Goal: Information Seeking & Learning: Learn about a topic

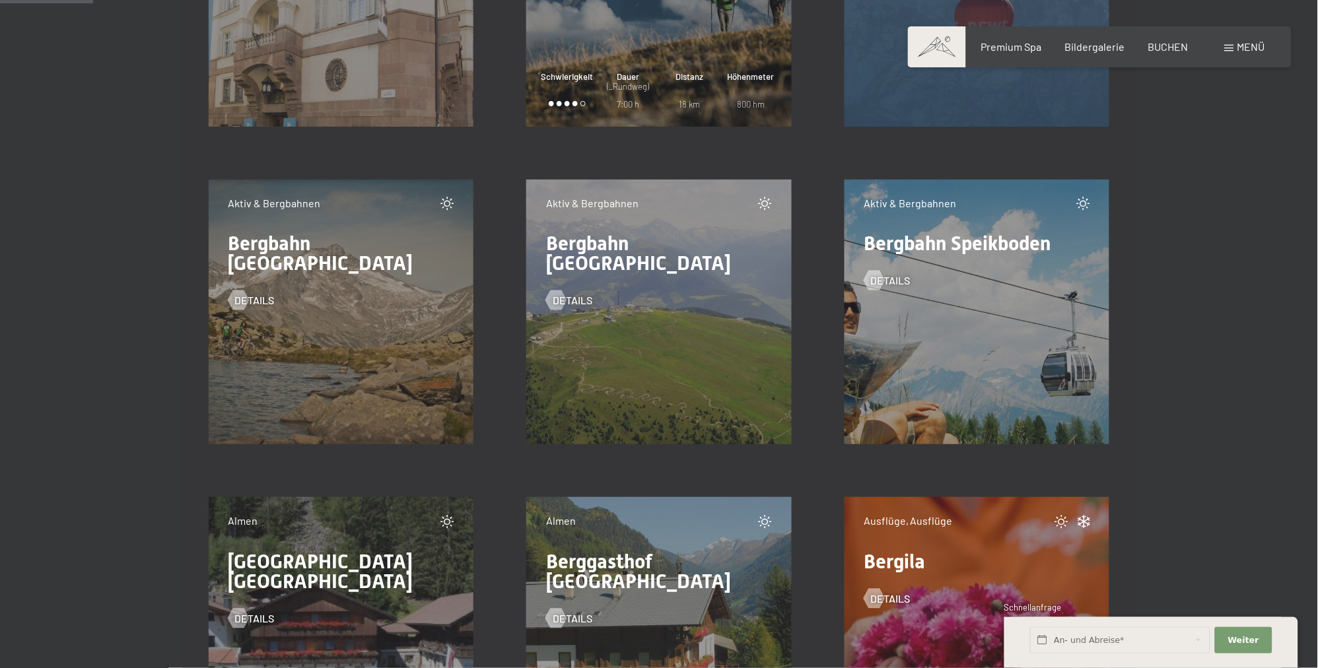
scroll to position [1599, 0]
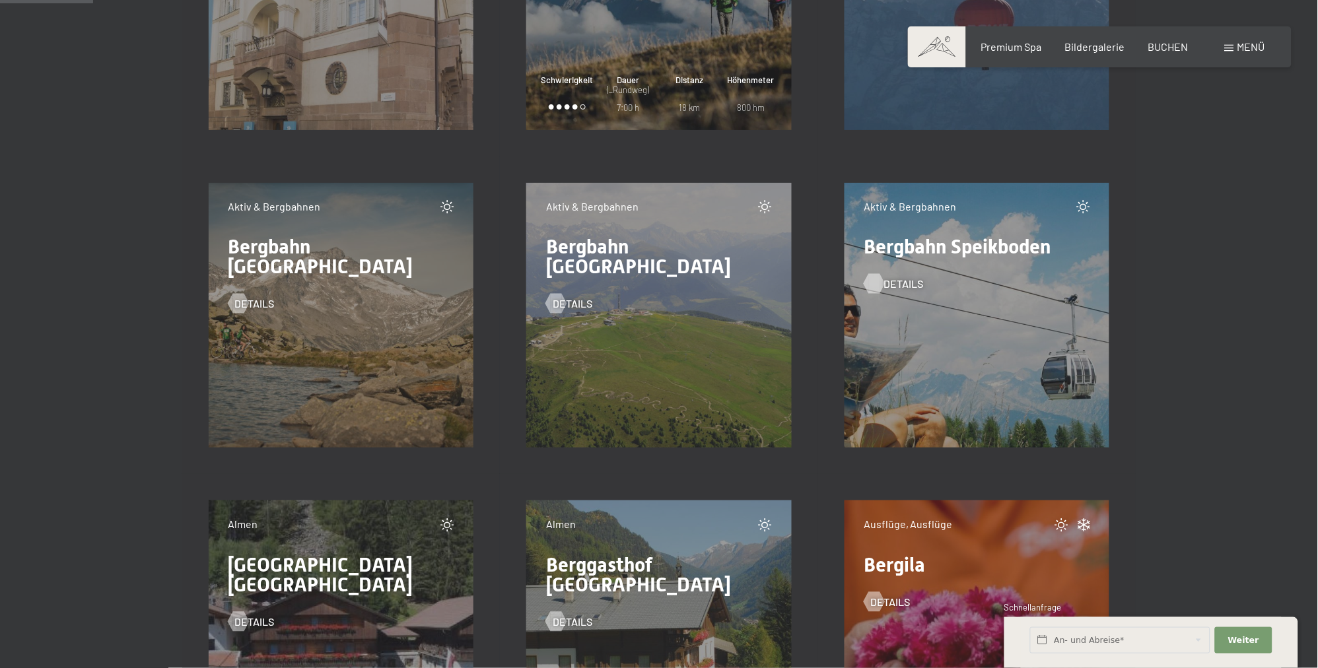
click at [890, 277] on span "Details" at bounding box center [904, 284] width 40 height 15
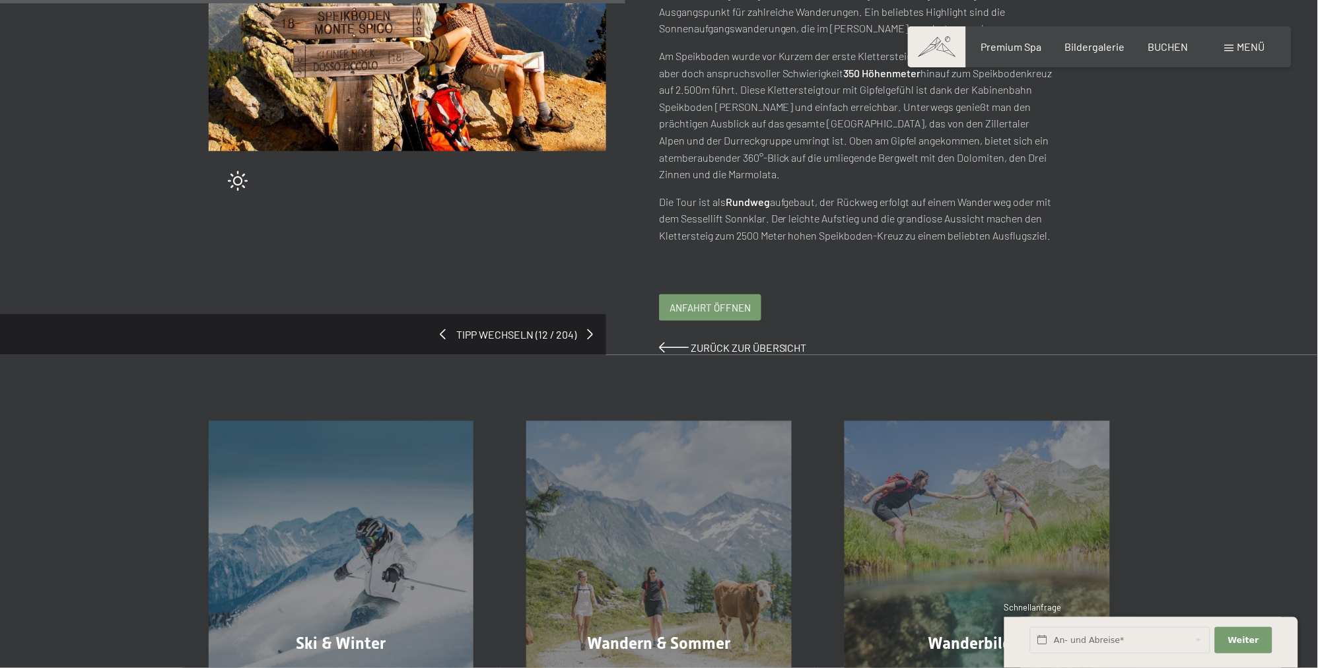
scroll to position [439, 0]
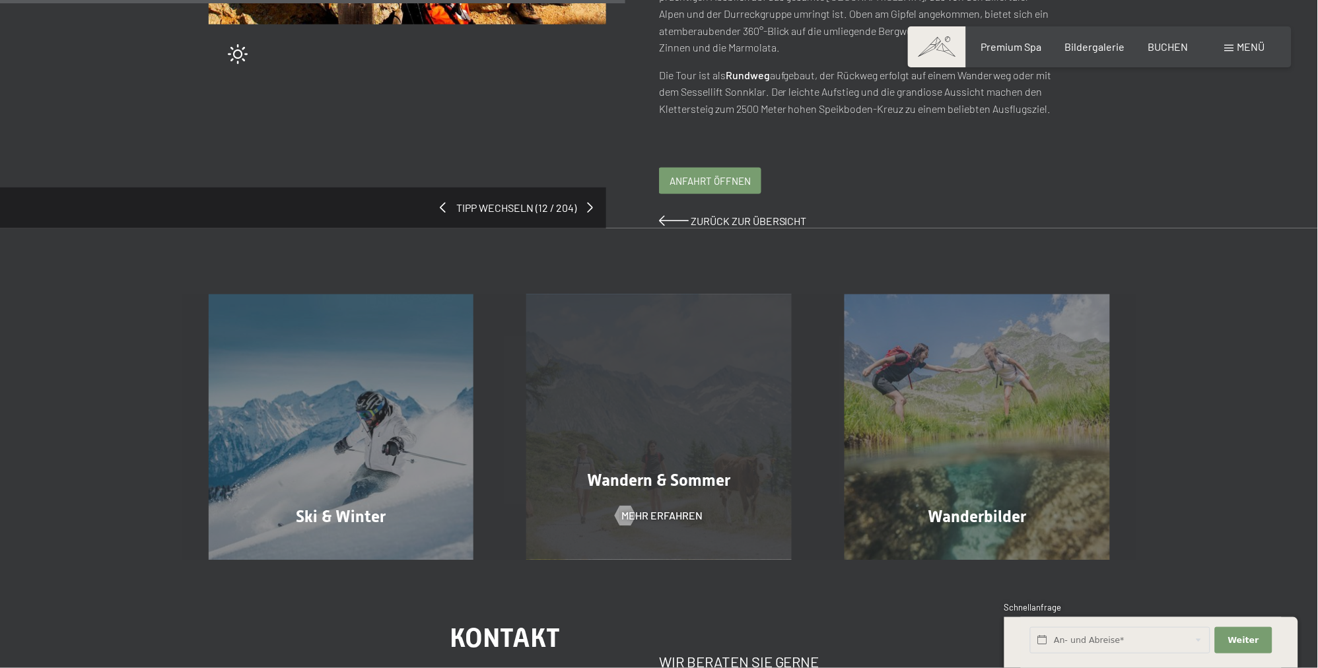
click at [653, 478] on div "Wandern & Sommer Mehr erfahren" at bounding box center [659, 427] width 318 height 265
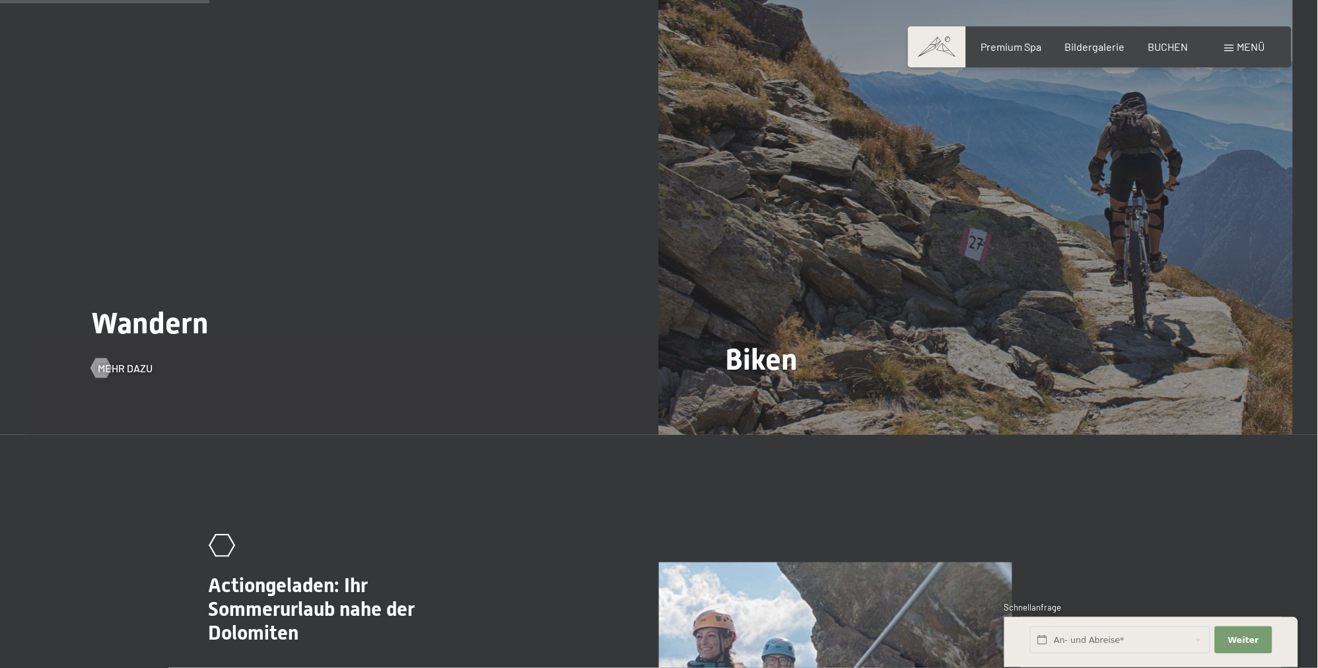
scroll to position [1529, 0]
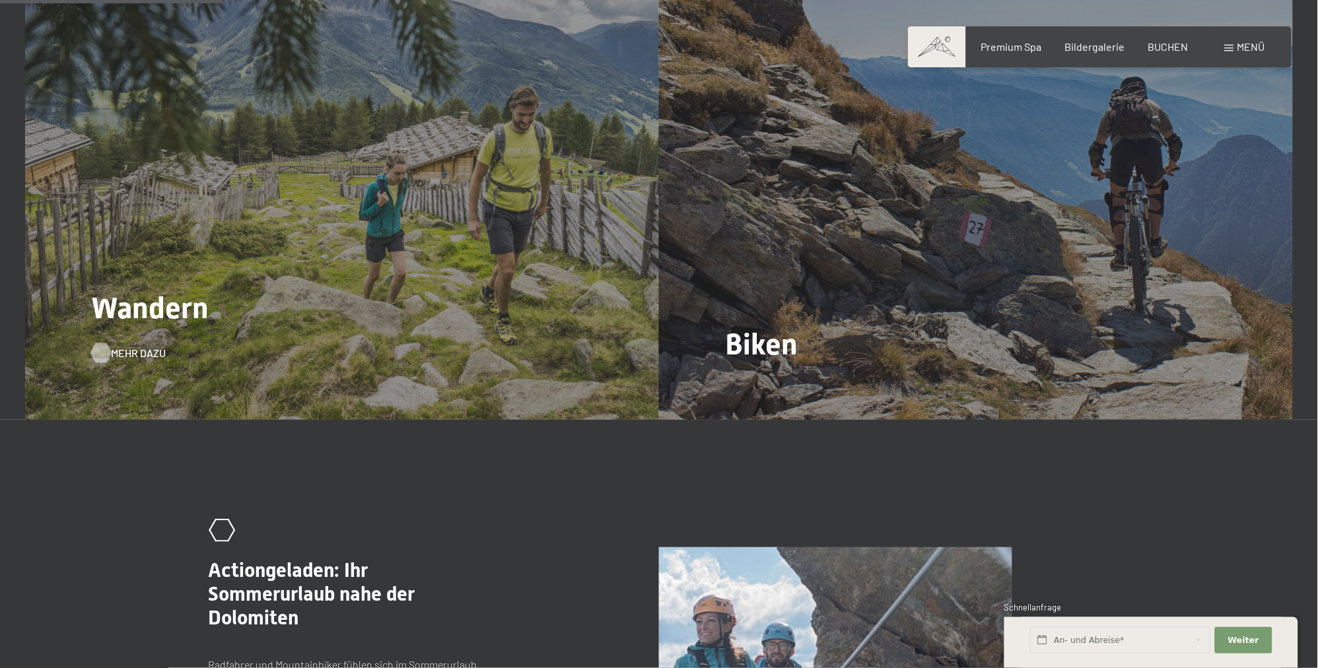
click at [135, 346] on span "Mehr dazu" at bounding box center [138, 353] width 55 height 15
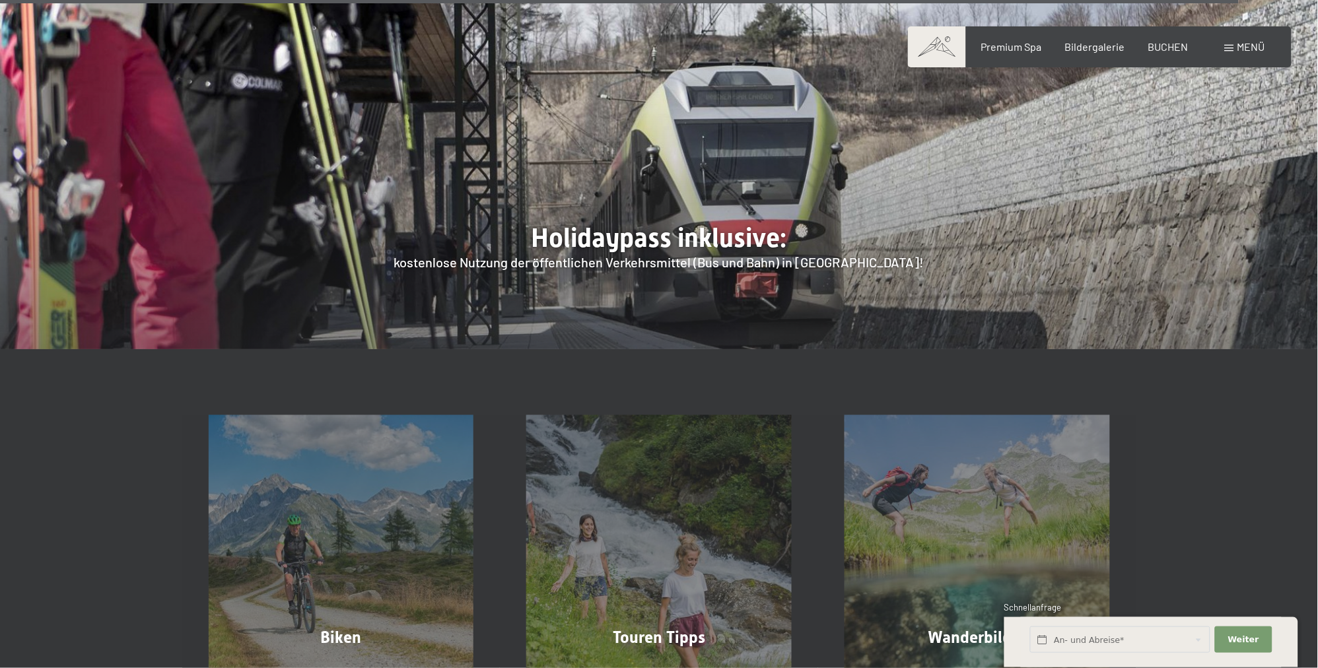
scroll to position [5214, 0]
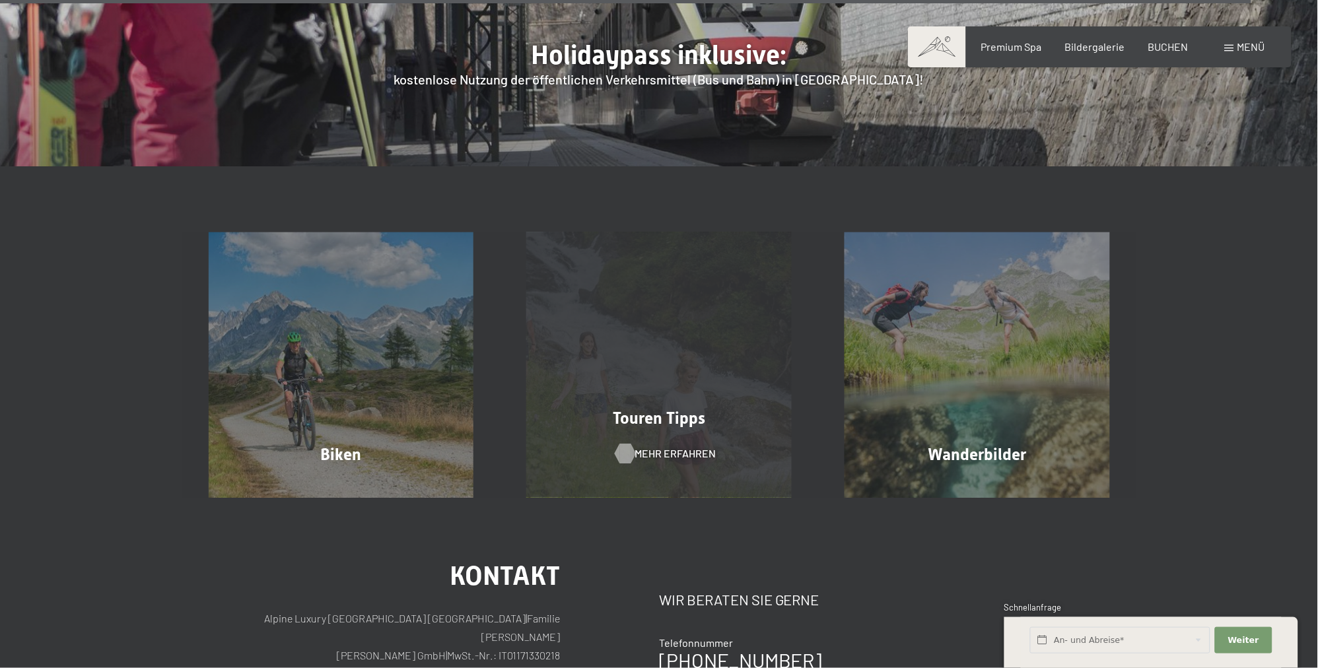
click at [621, 444] on div at bounding box center [624, 454] width 11 height 20
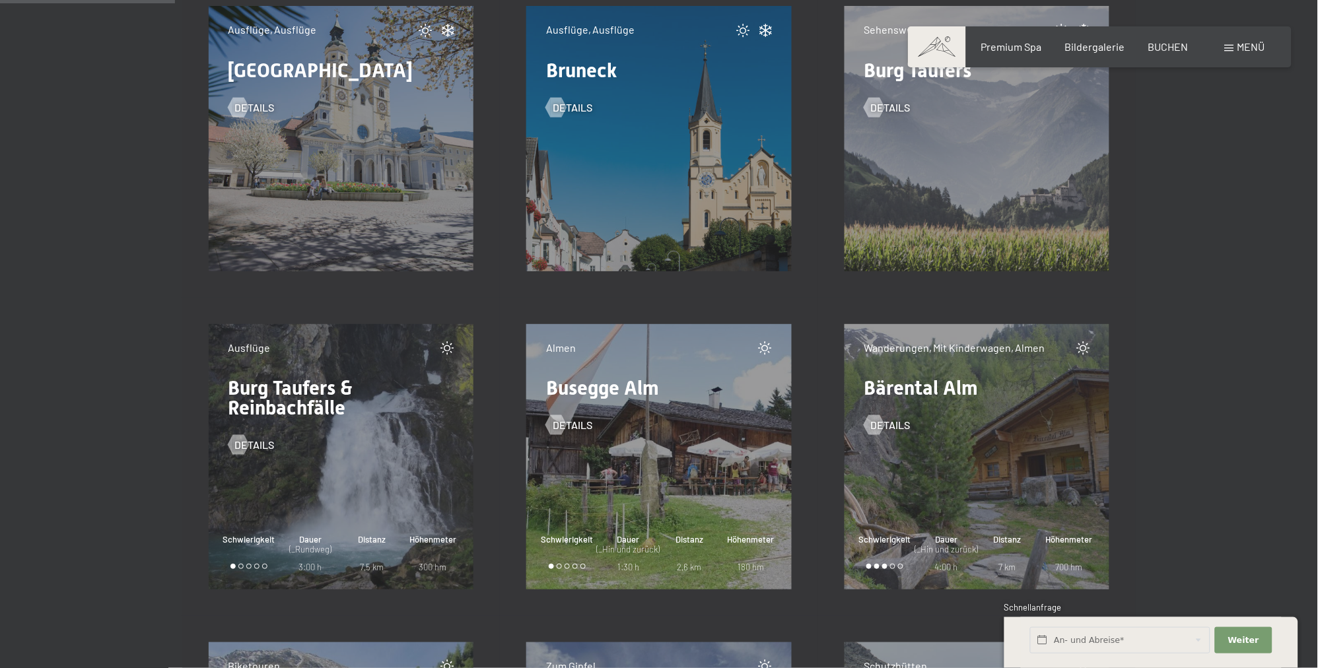
scroll to position [3059, 0]
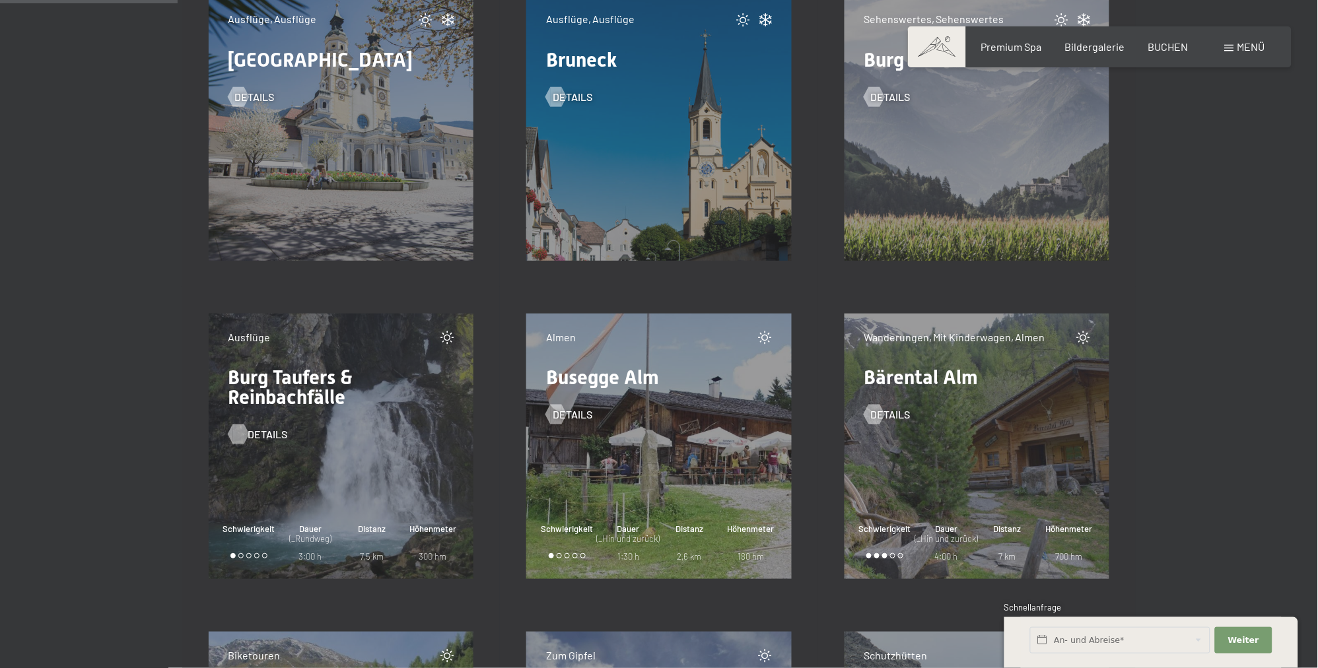
click at [256, 429] on span "Details" at bounding box center [268, 434] width 40 height 15
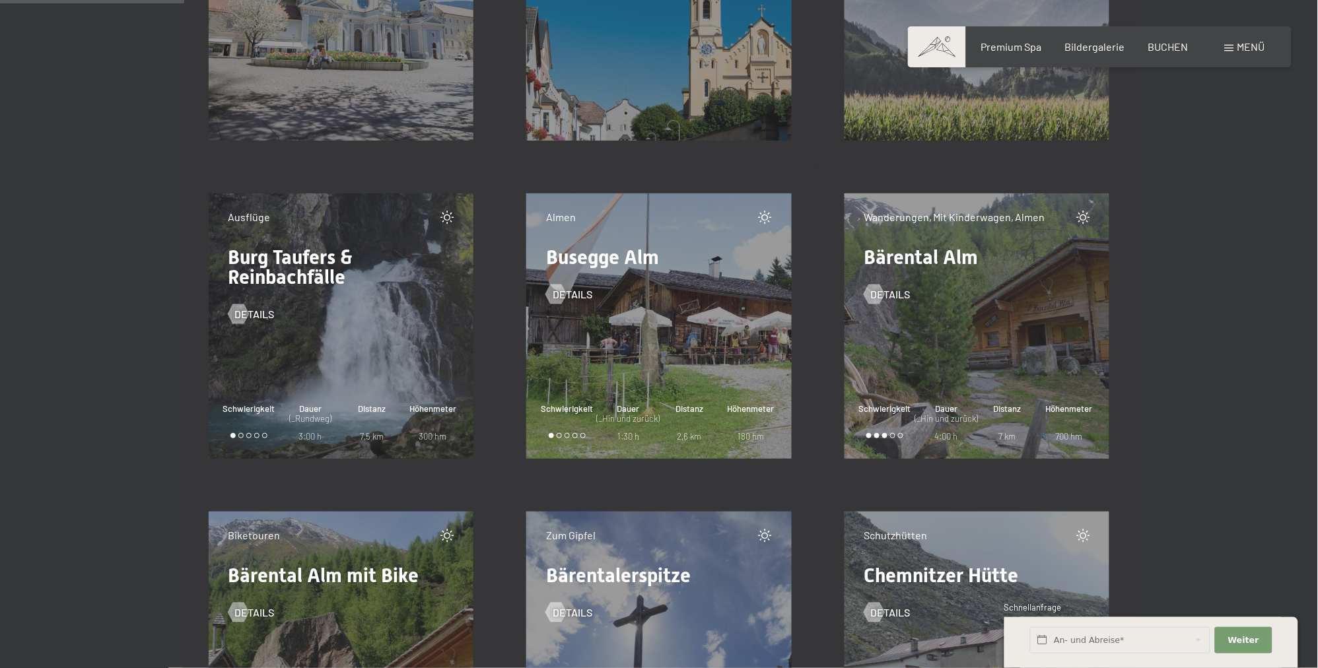
scroll to position [3198, 0]
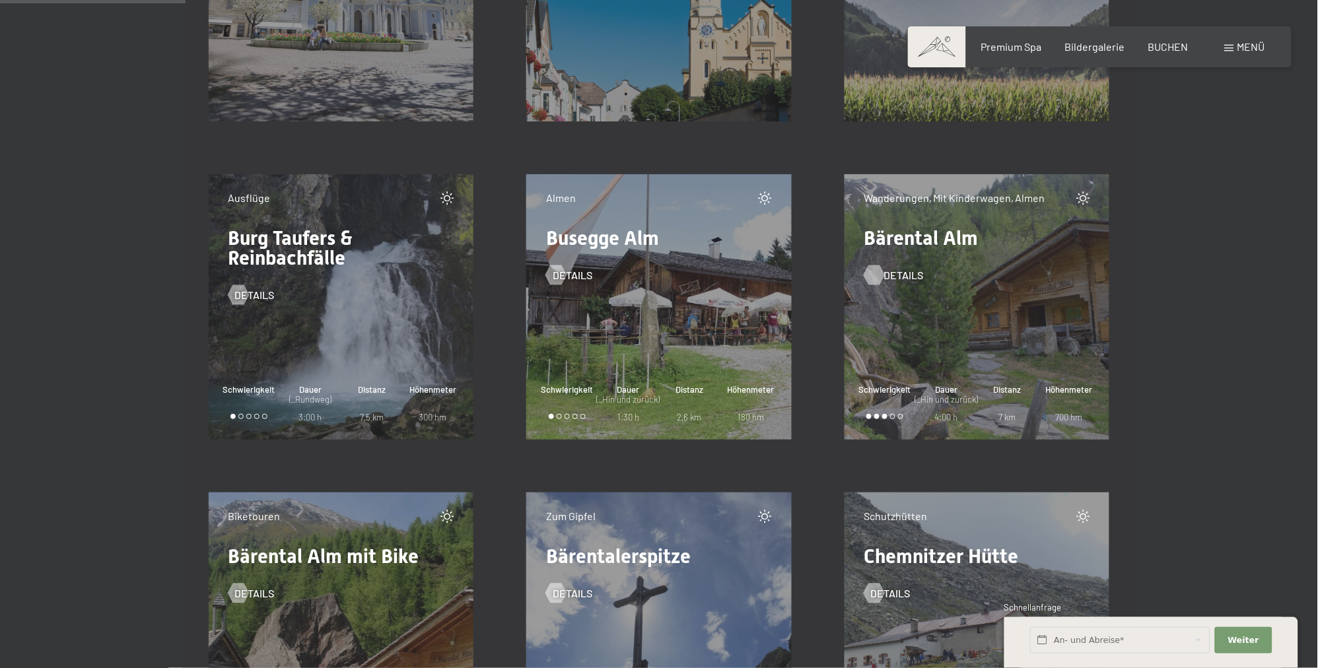
click at [900, 271] on span "Details" at bounding box center [904, 275] width 40 height 15
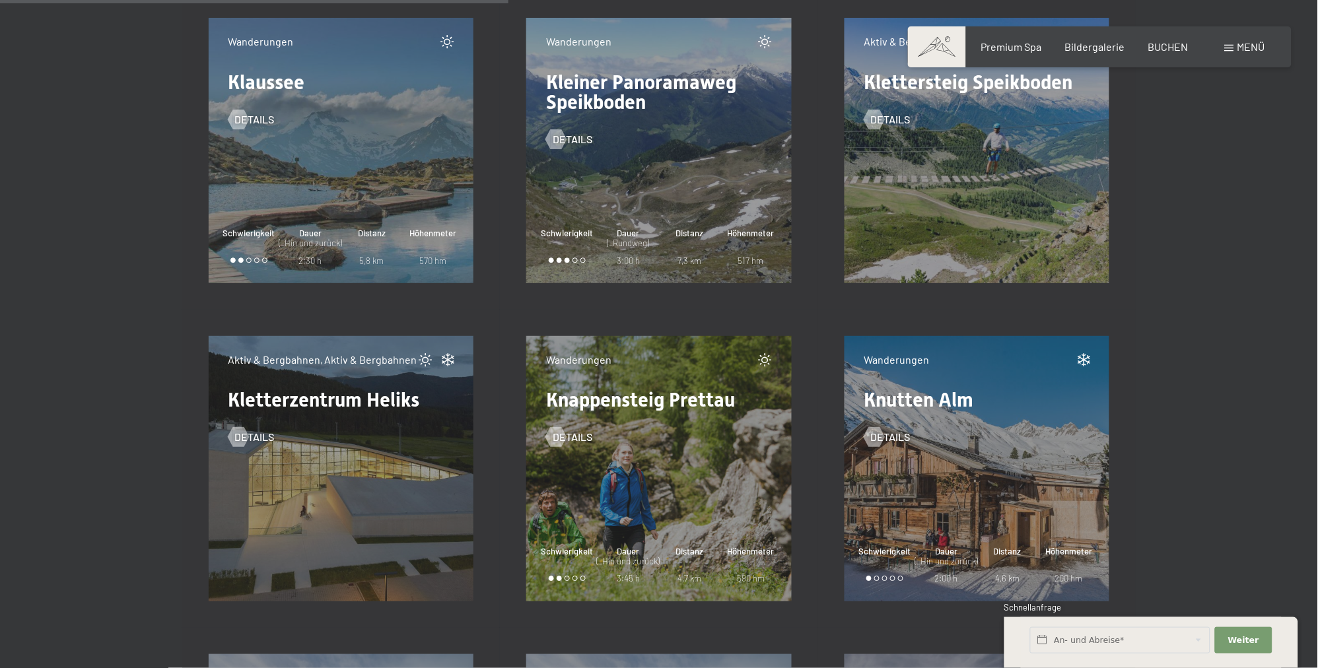
scroll to position [8760, 0]
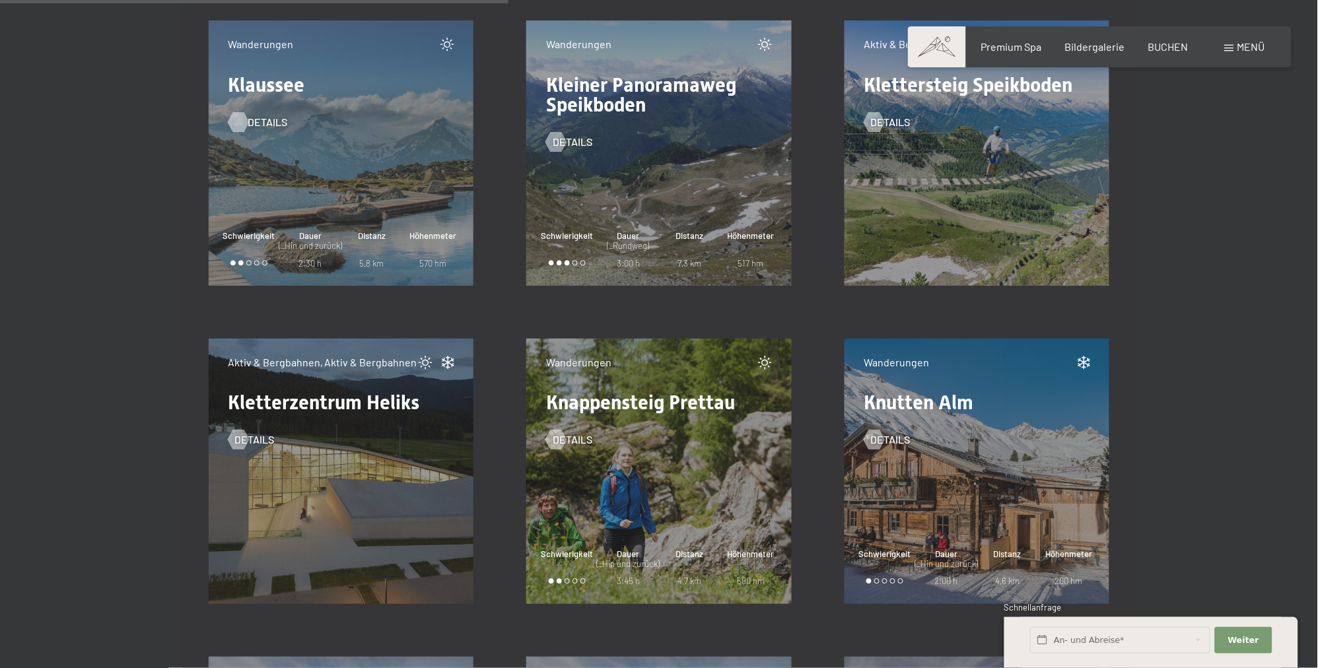
click at [257, 116] on span "Details" at bounding box center [268, 122] width 40 height 15
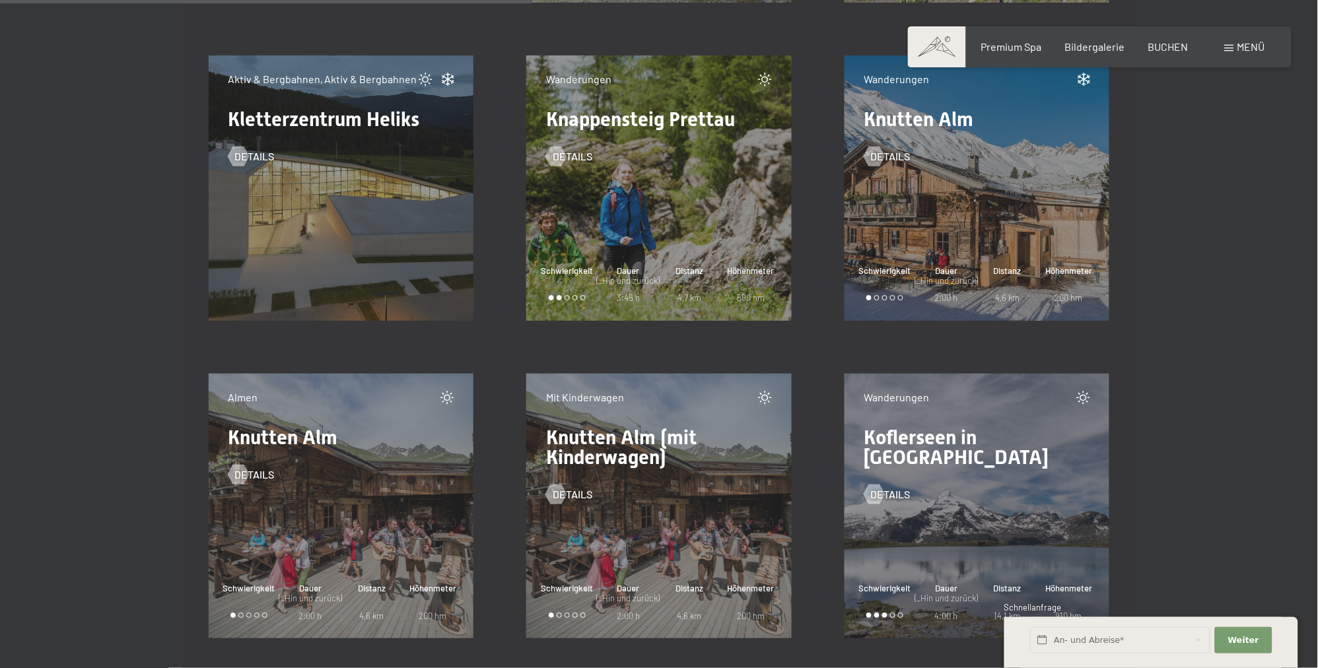
scroll to position [9038, 0]
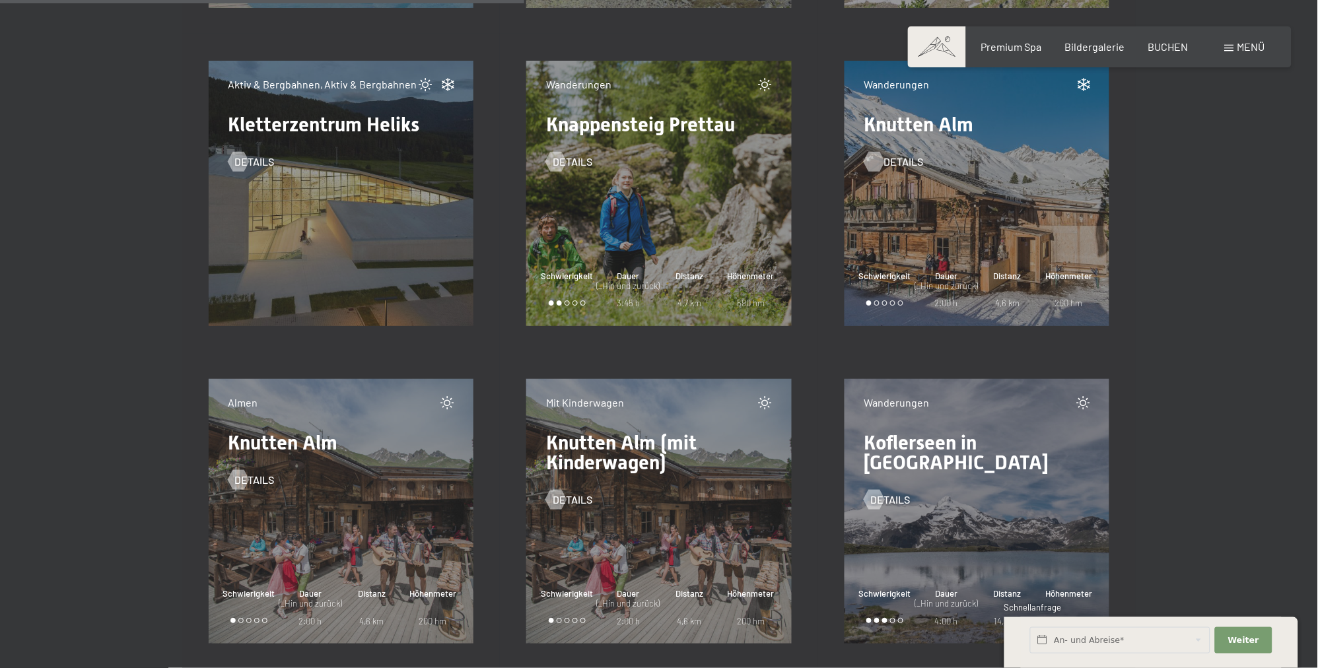
click at [889, 159] on span "Details" at bounding box center [904, 162] width 40 height 15
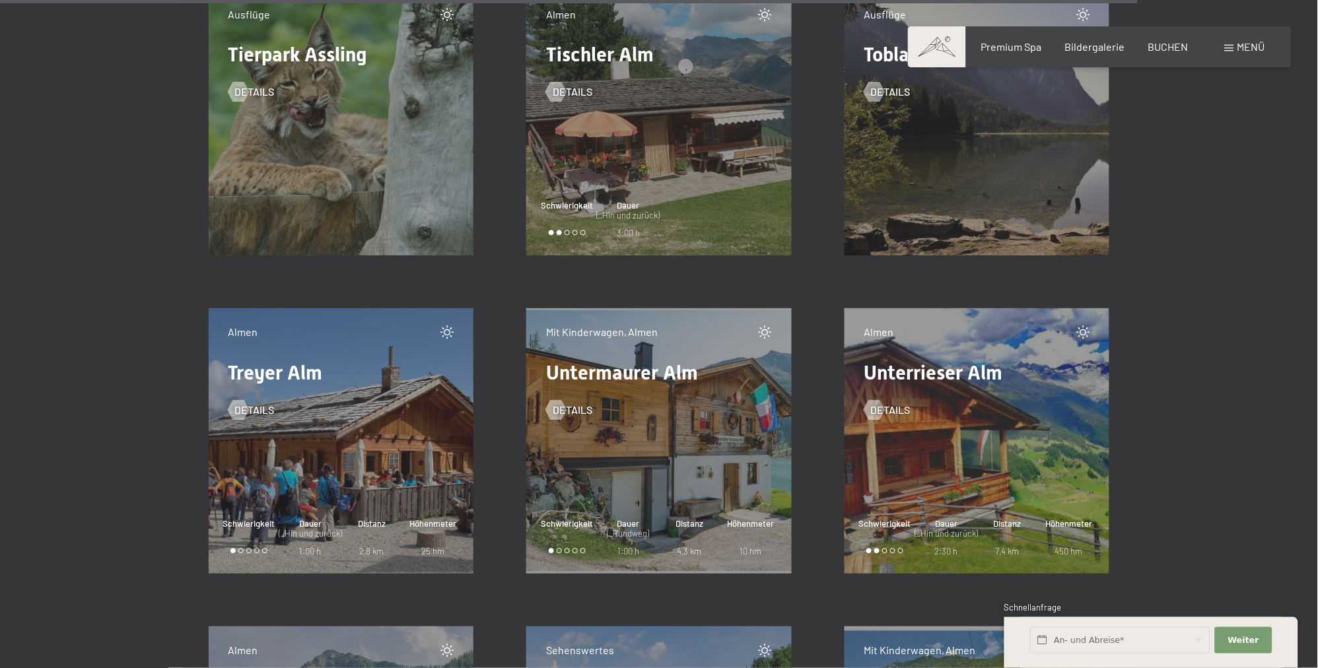
scroll to position [19605, 0]
click at [267, 90] on span "Details" at bounding box center [268, 92] width 40 height 15
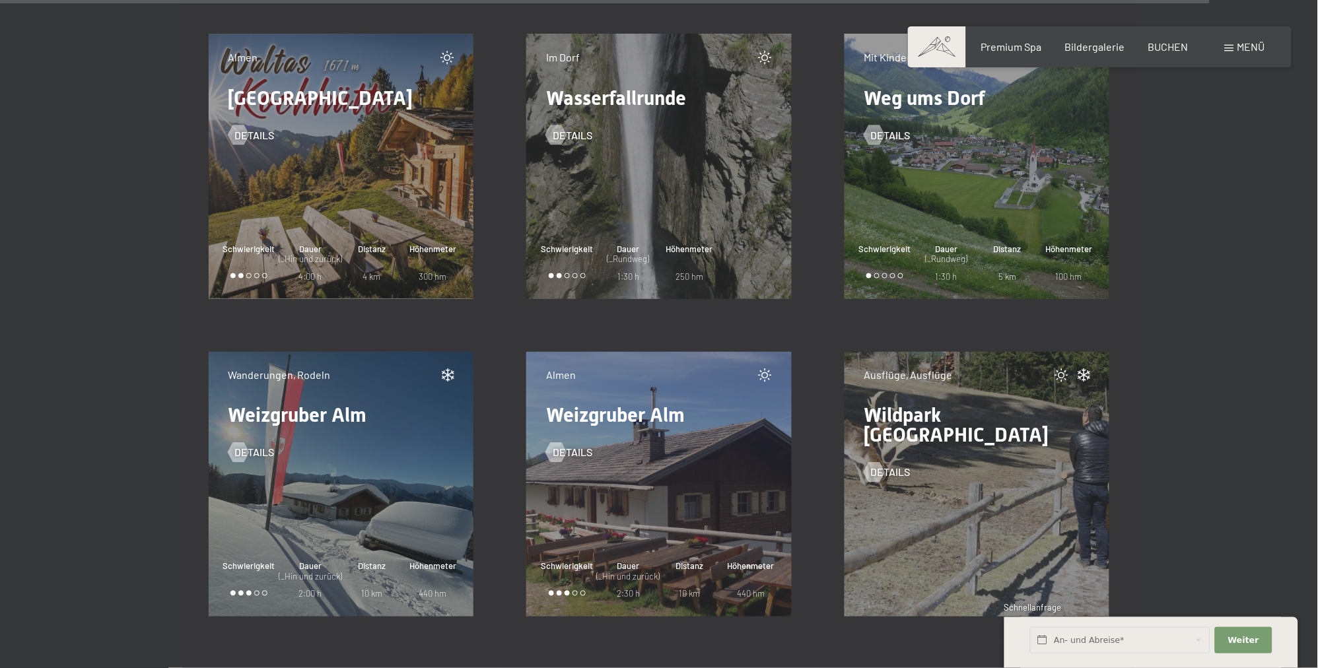
scroll to position [20856, 0]
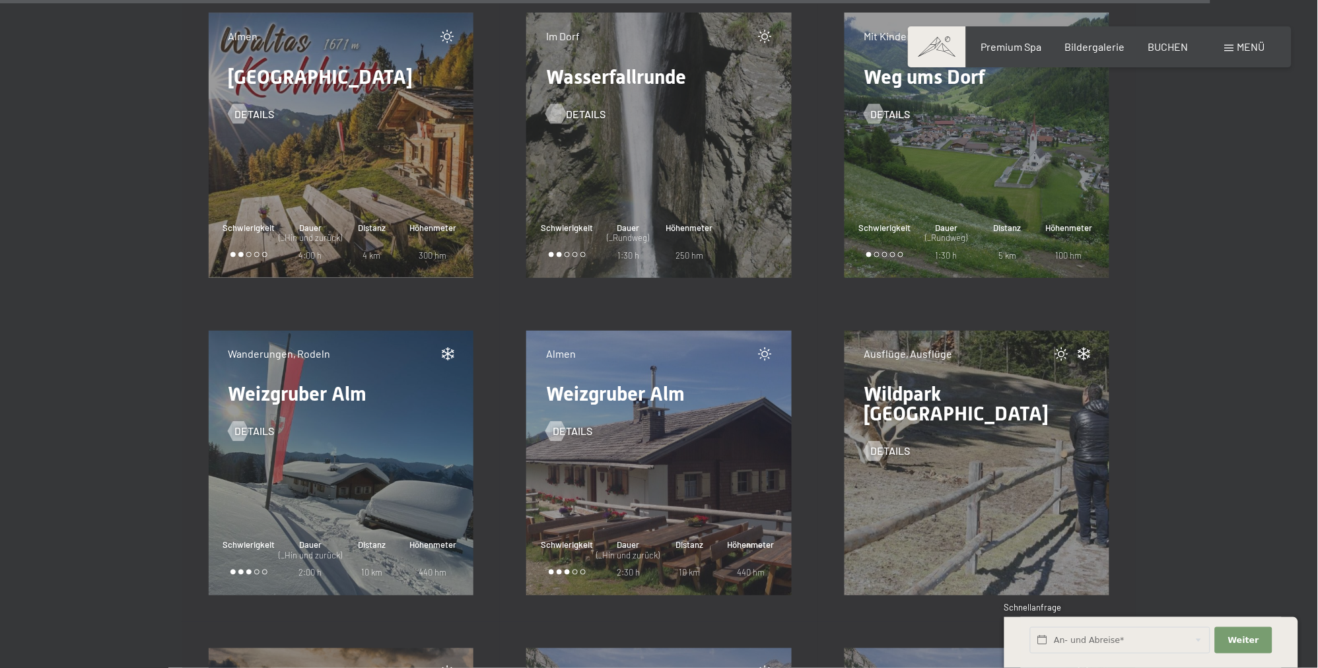
click at [579, 110] on span "Details" at bounding box center [586, 114] width 40 height 15
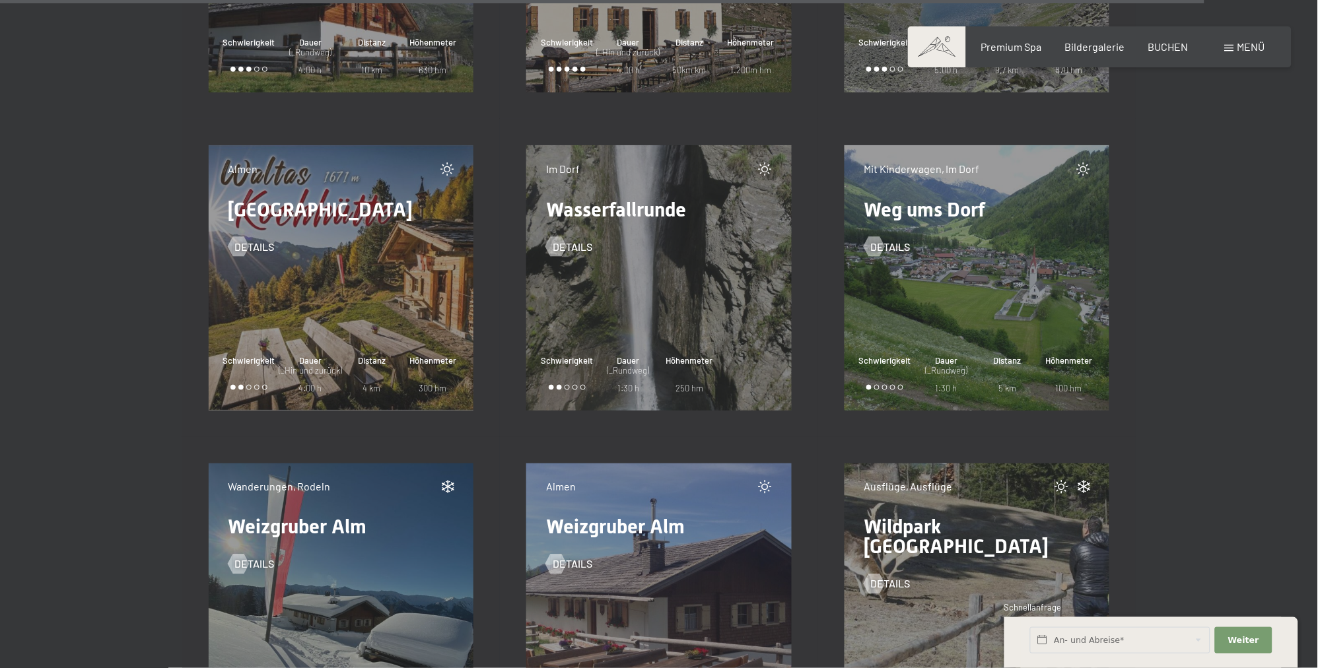
scroll to position [20717, 0]
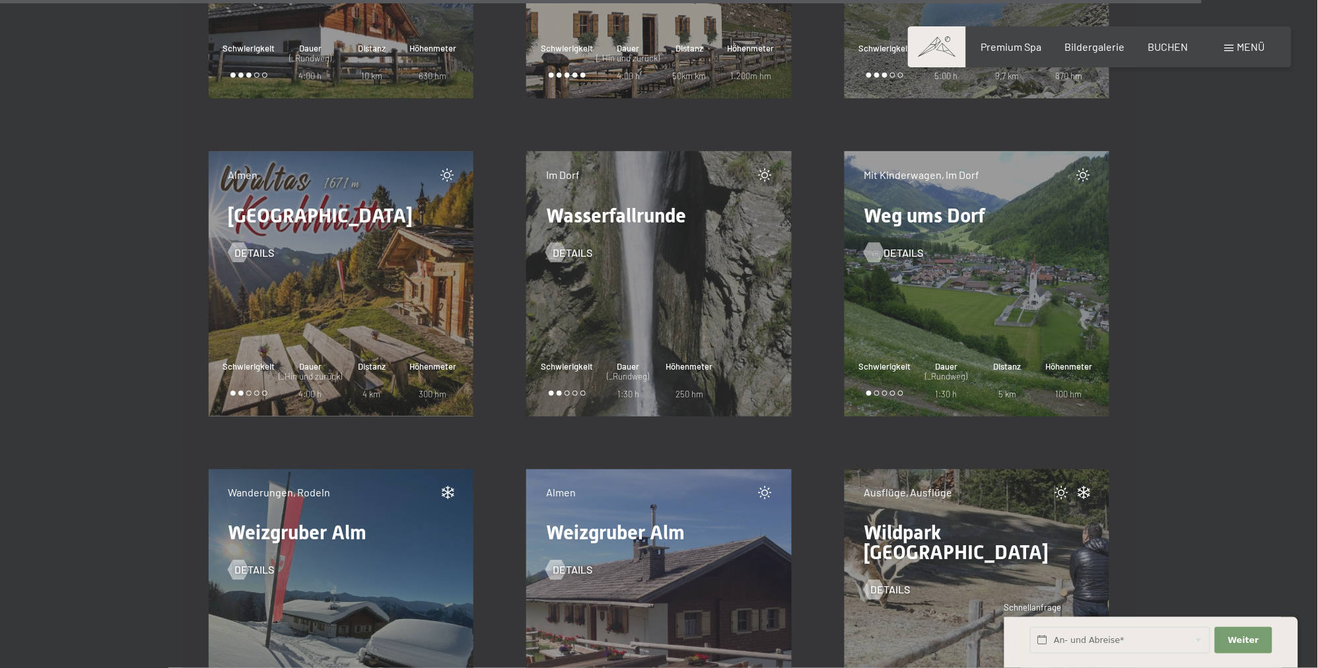
click at [888, 253] on span "Details" at bounding box center [904, 253] width 40 height 15
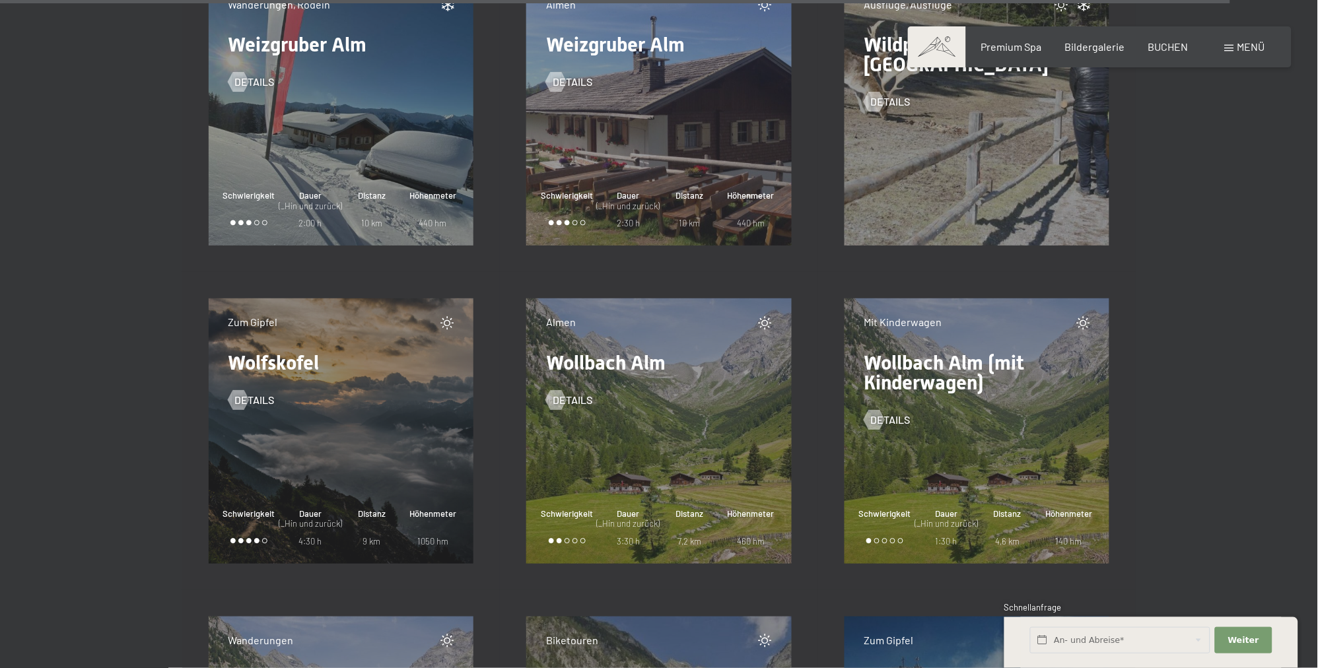
scroll to position [21342, 0]
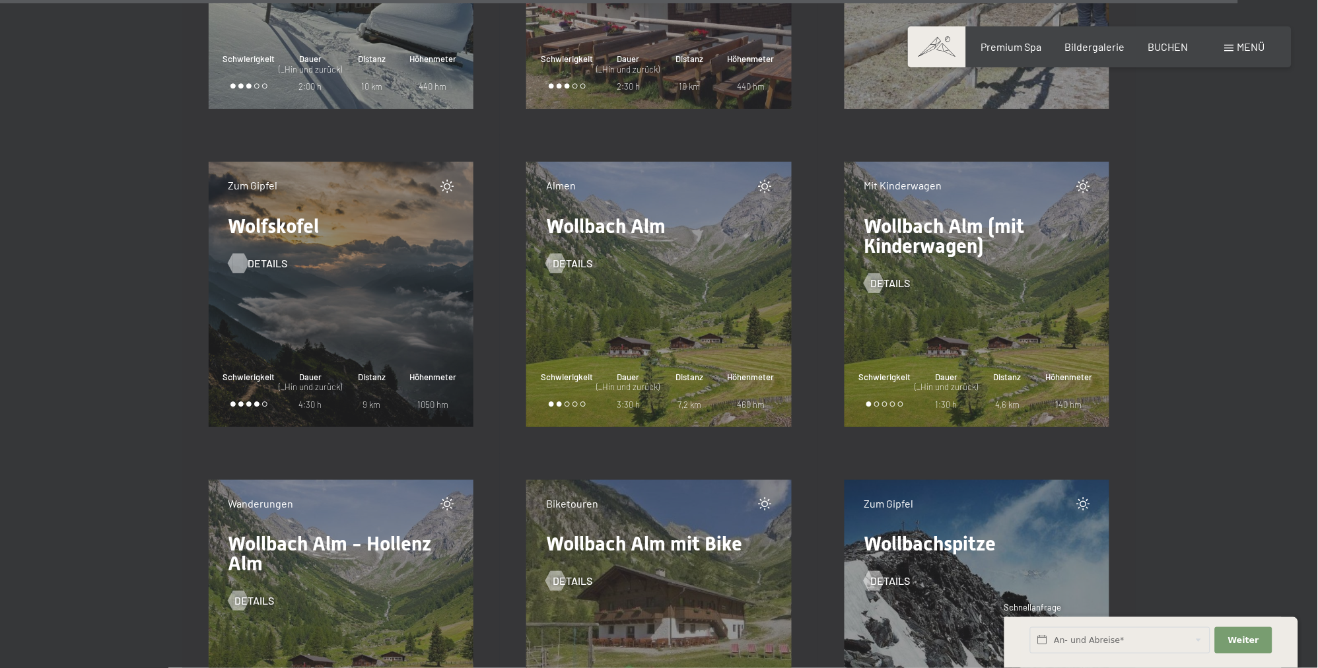
click at [235, 262] on div at bounding box center [237, 263] width 11 height 20
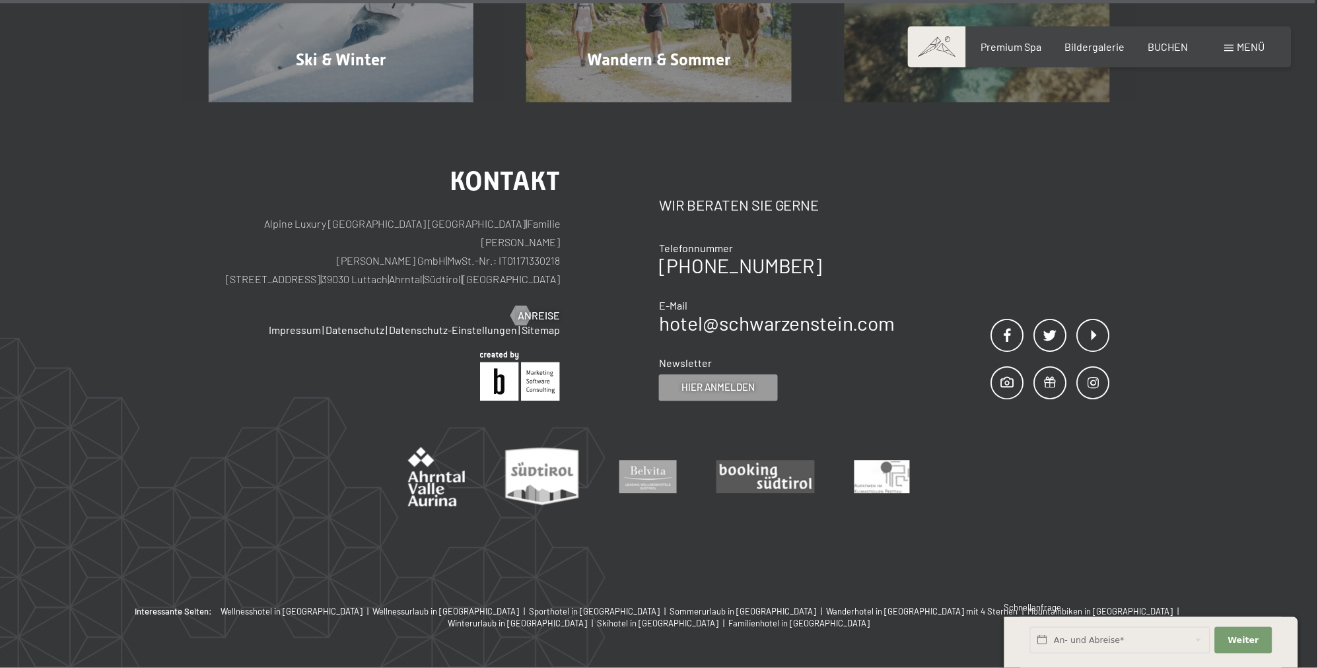
scroll to position [22733, 0]
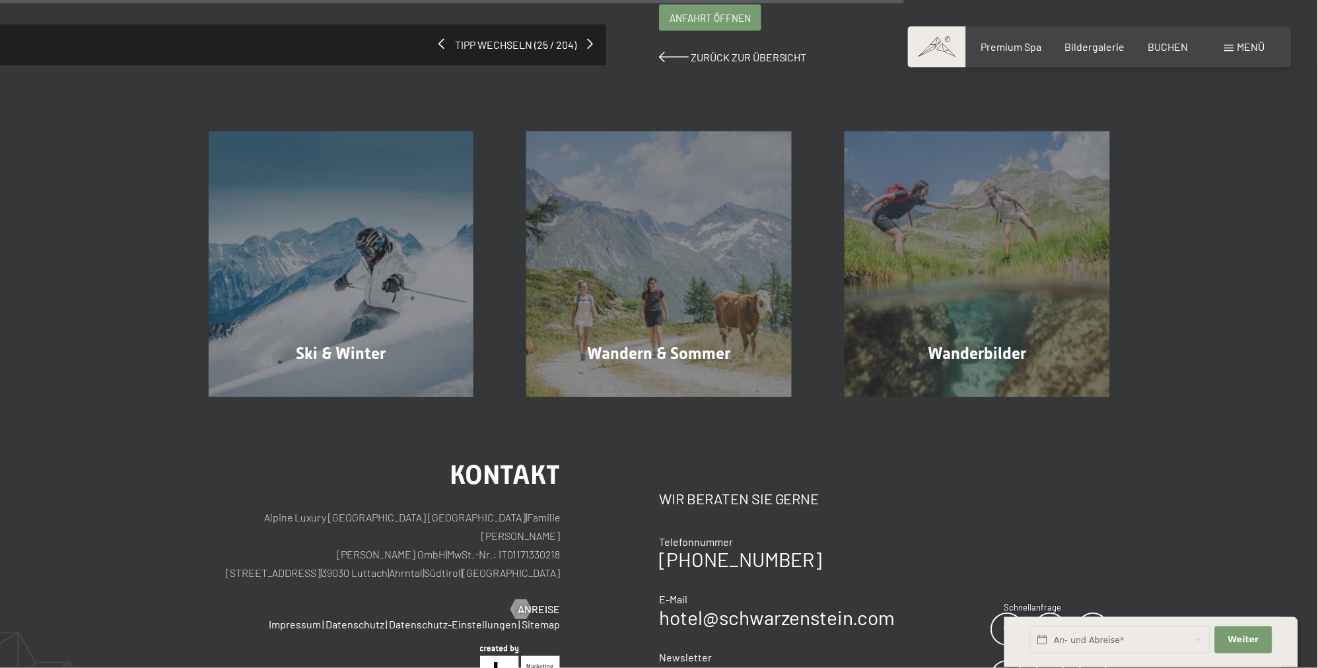
scroll to position [556, 0]
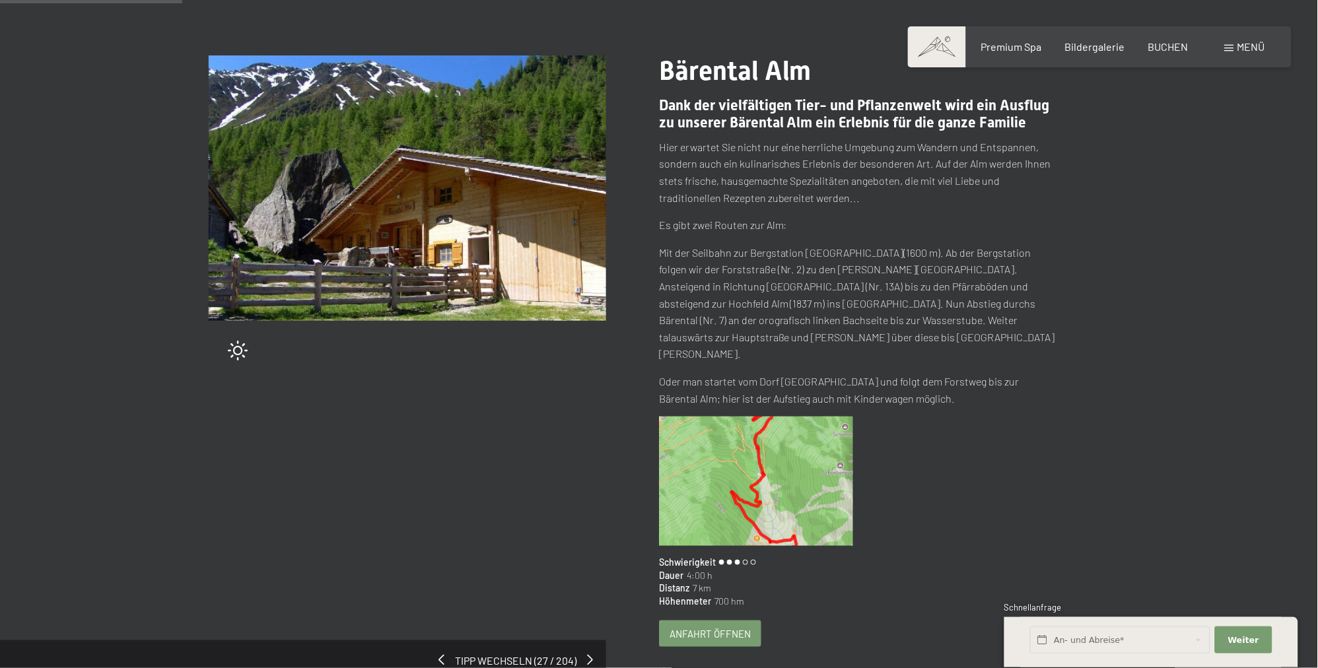
scroll to position [139, 0]
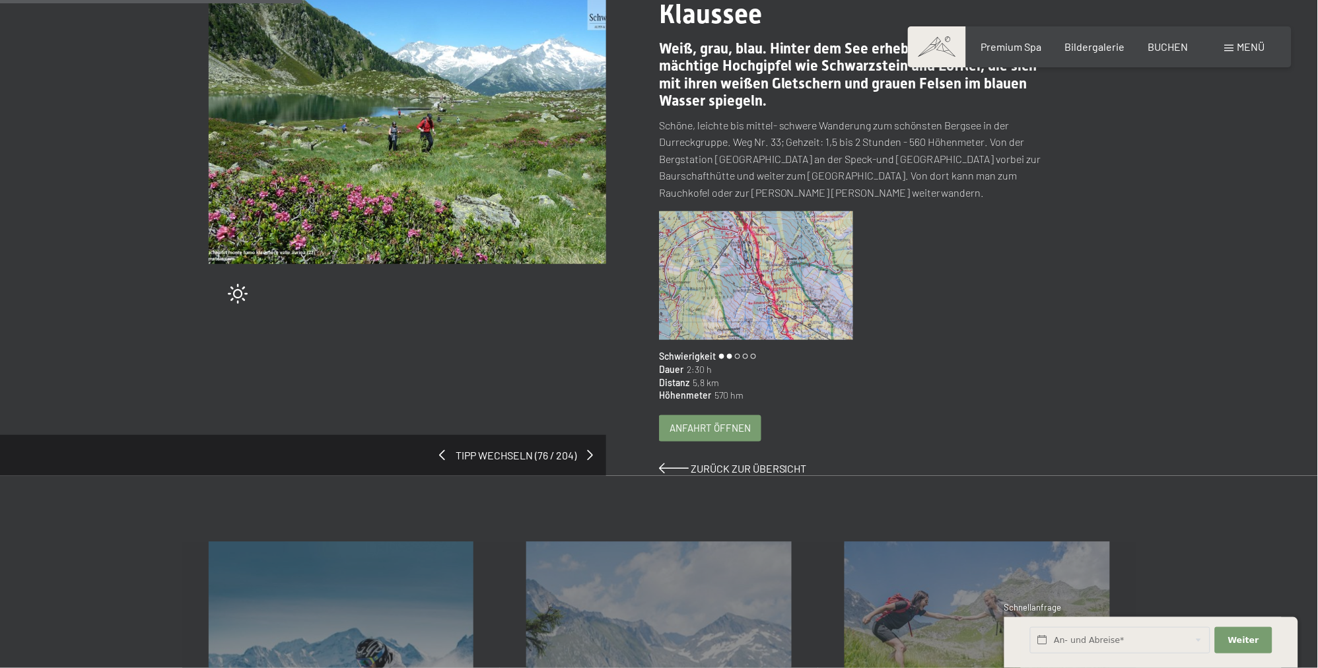
scroll to position [208, 0]
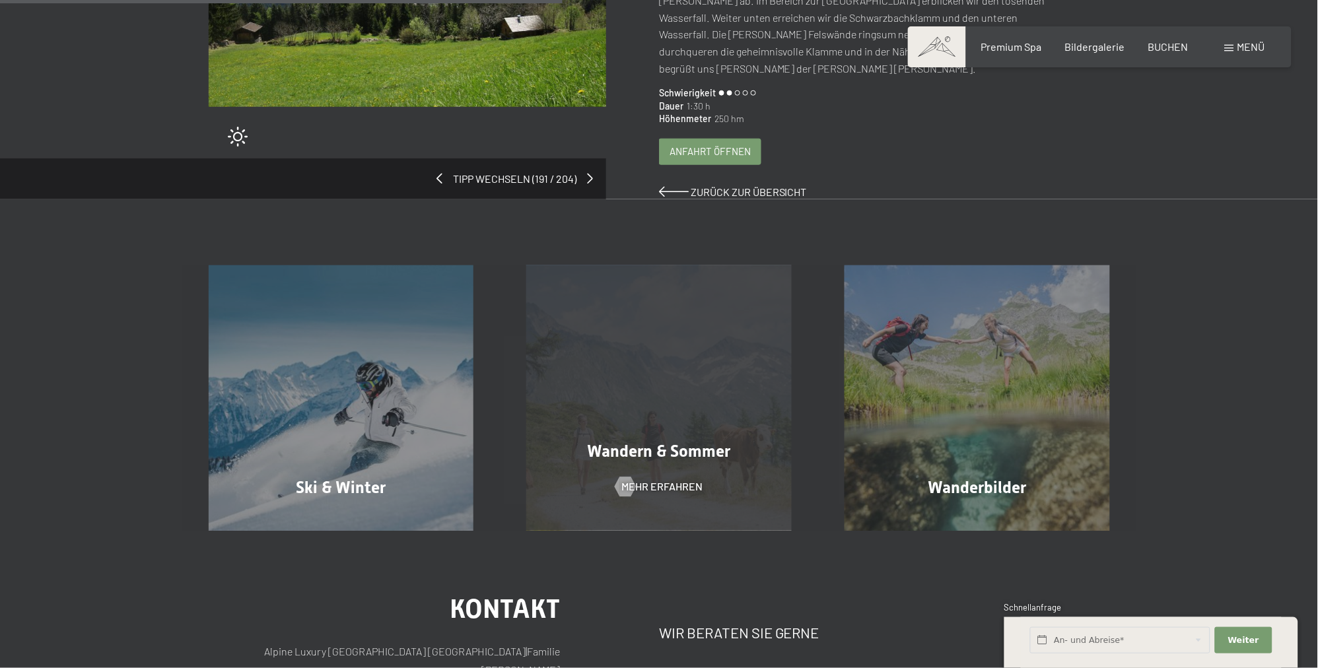
scroll to position [556, 0]
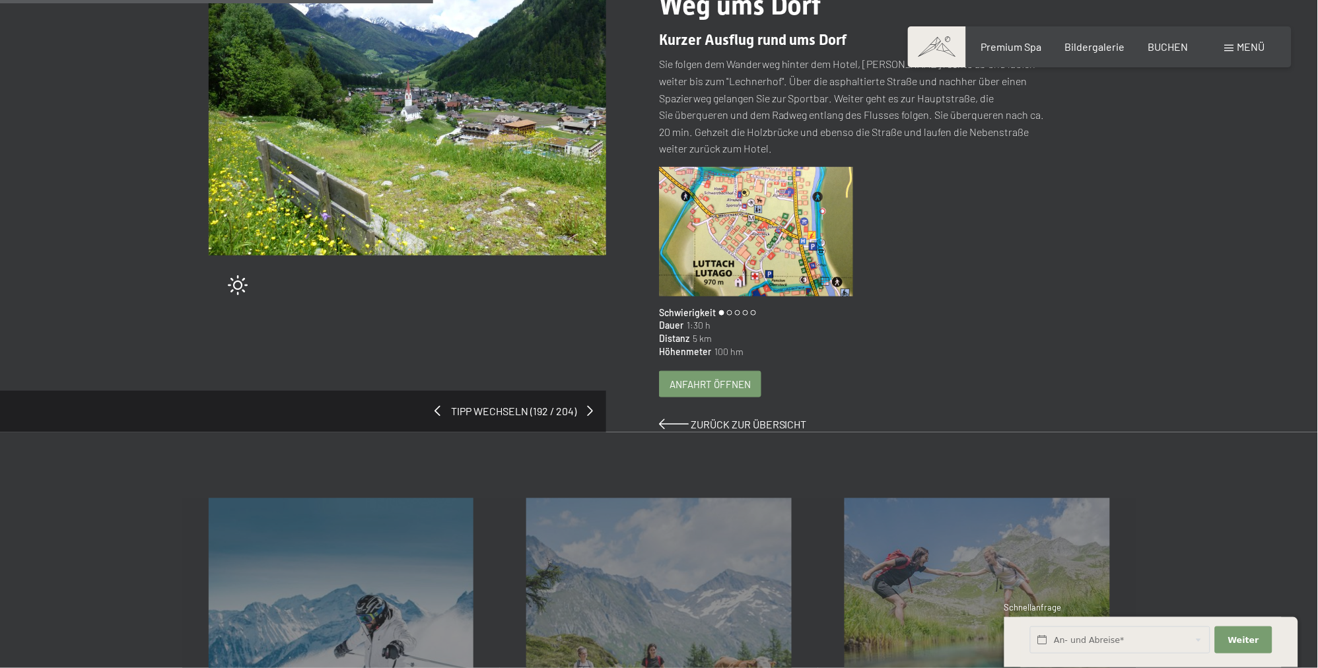
scroll to position [417, 0]
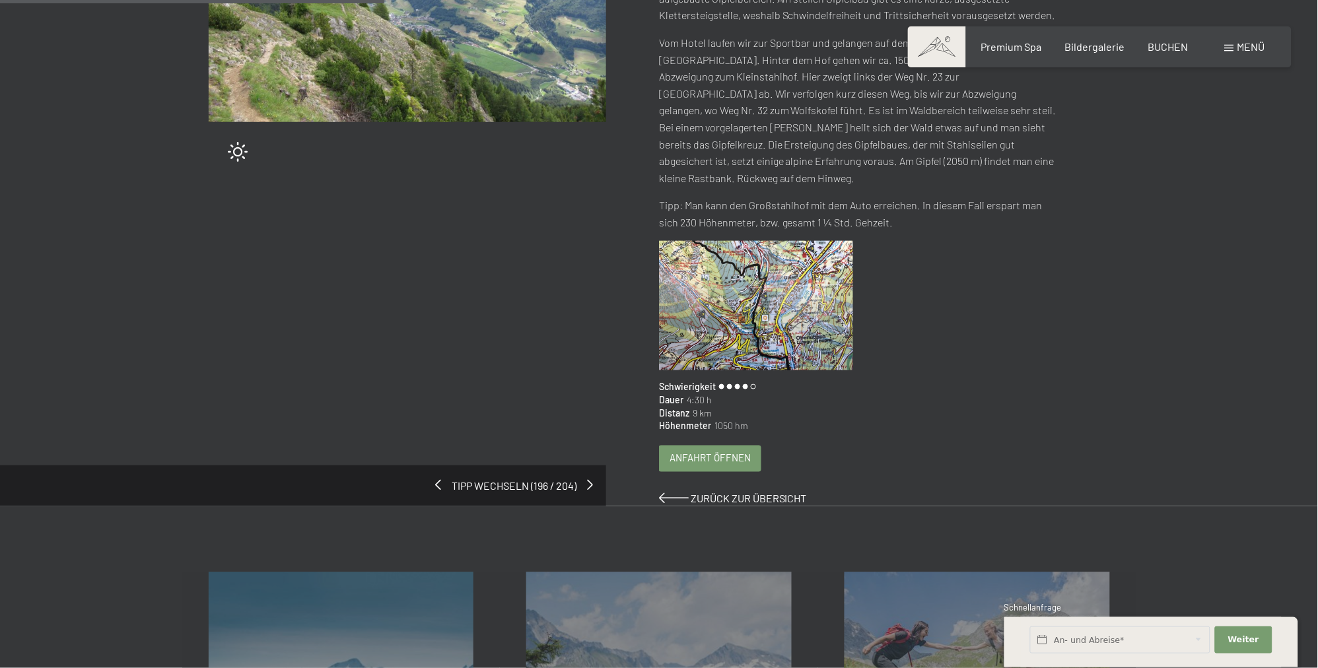
scroll to position [347, 0]
